Goal: Transaction & Acquisition: Purchase product/service

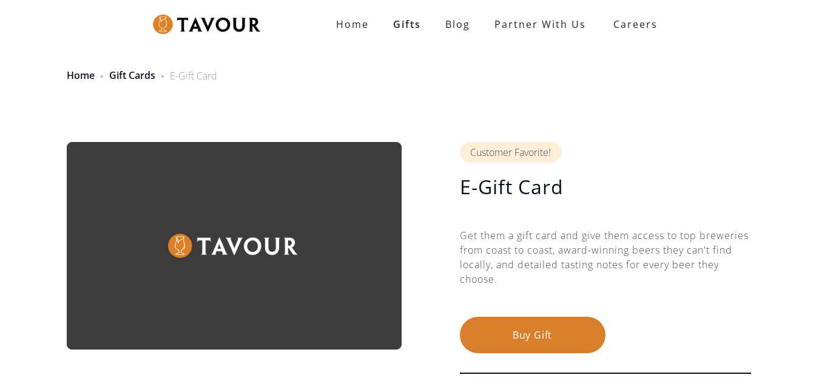
scroll to position [121, 0]
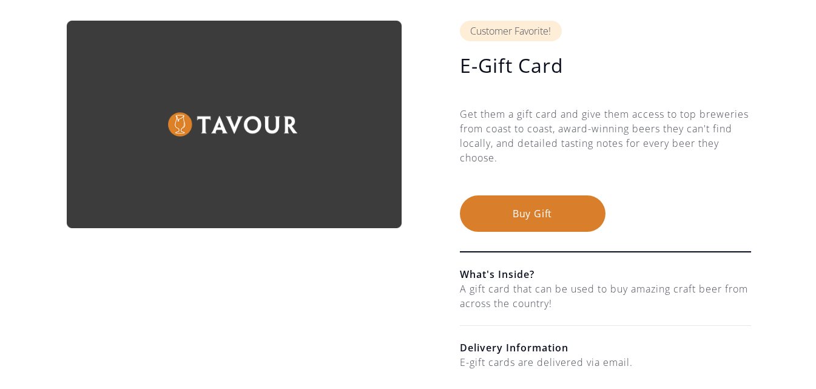
click at [517, 209] on button "Buy Gift" at bounding box center [533, 213] width 146 height 36
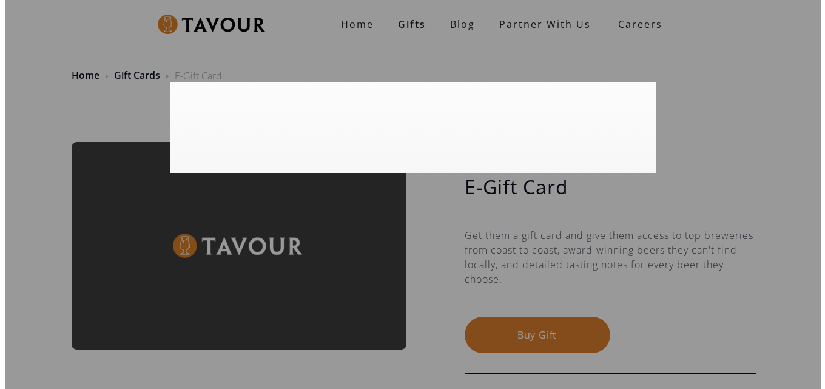
scroll to position [0, 0]
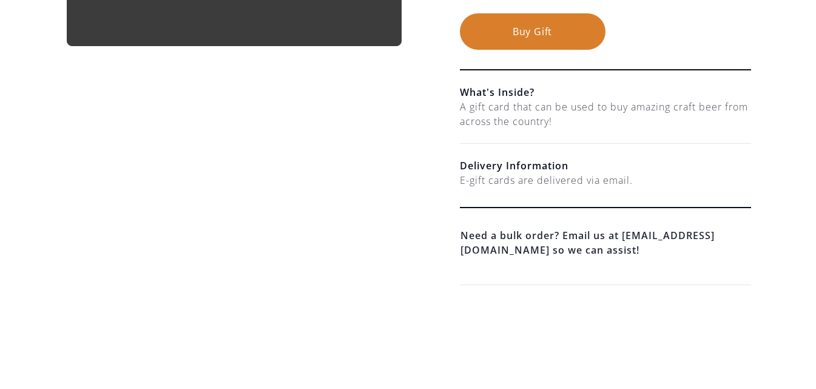
scroll to position [243, 0]
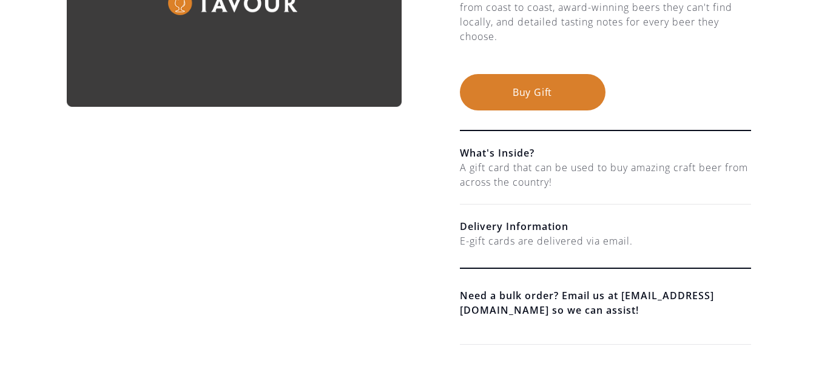
click at [520, 87] on button "Buy Gift" at bounding box center [533, 92] width 146 height 36
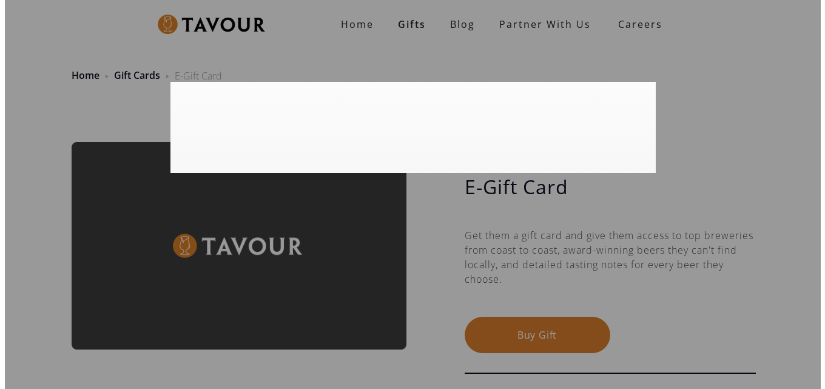
scroll to position [0, 0]
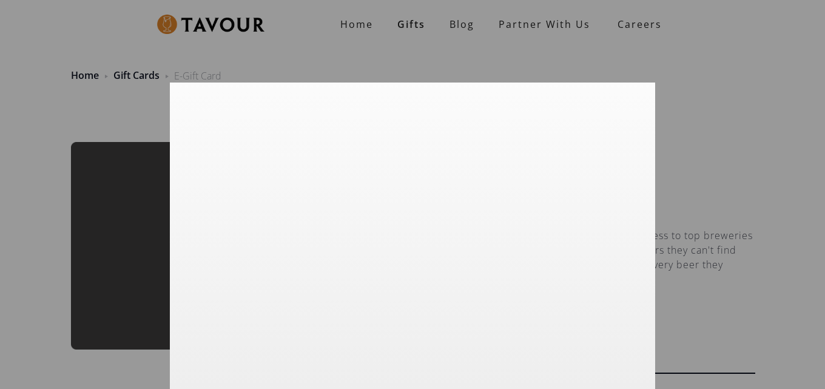
click at [717, 51] on div at bounding box center [412, 194] width 825 height 389
